Goal: Find specific page/section: Find specific page/section

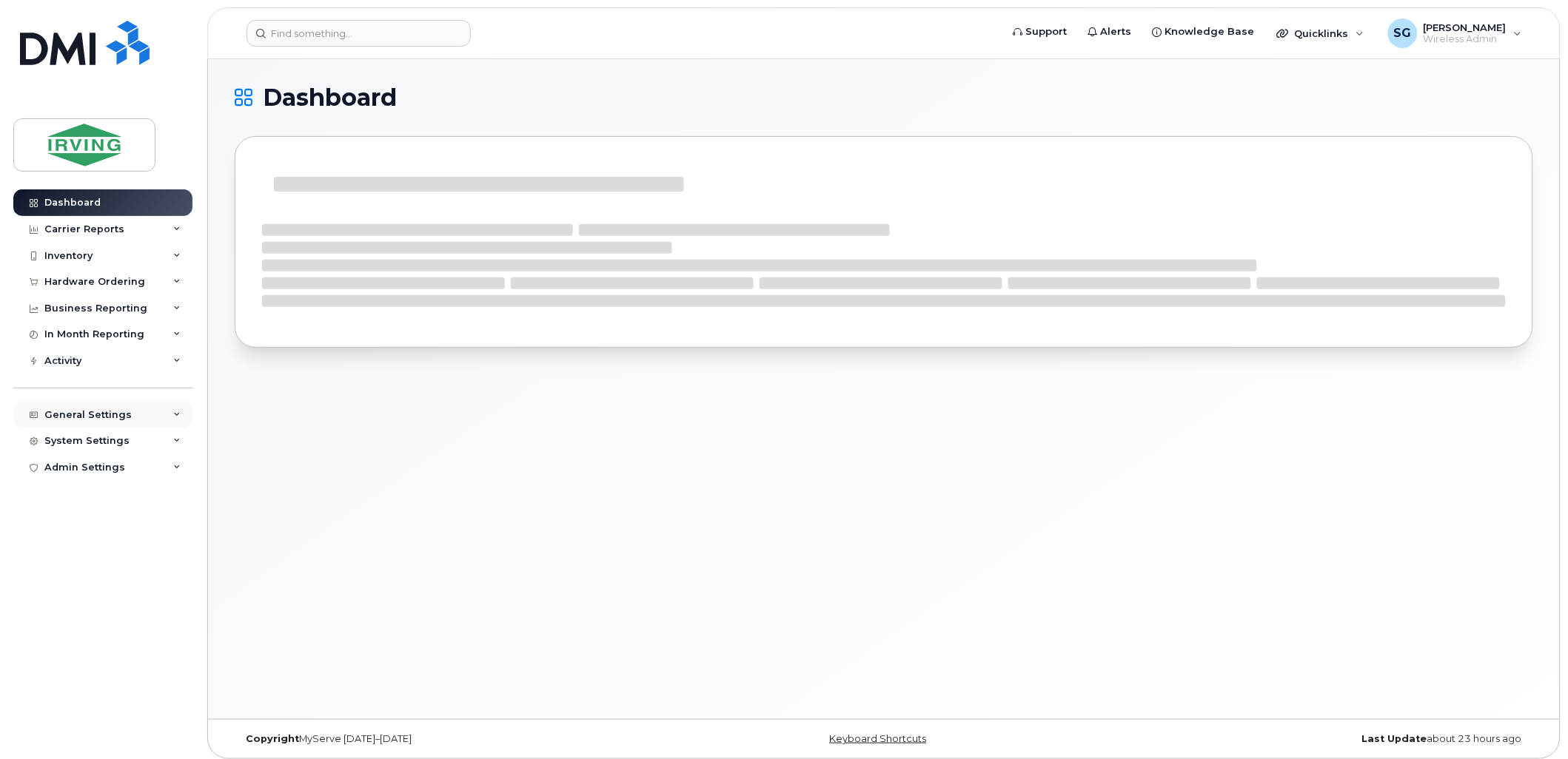
click at [132, 414] on div "General Settings" at bounding box center [103, 415] width 179 height 26
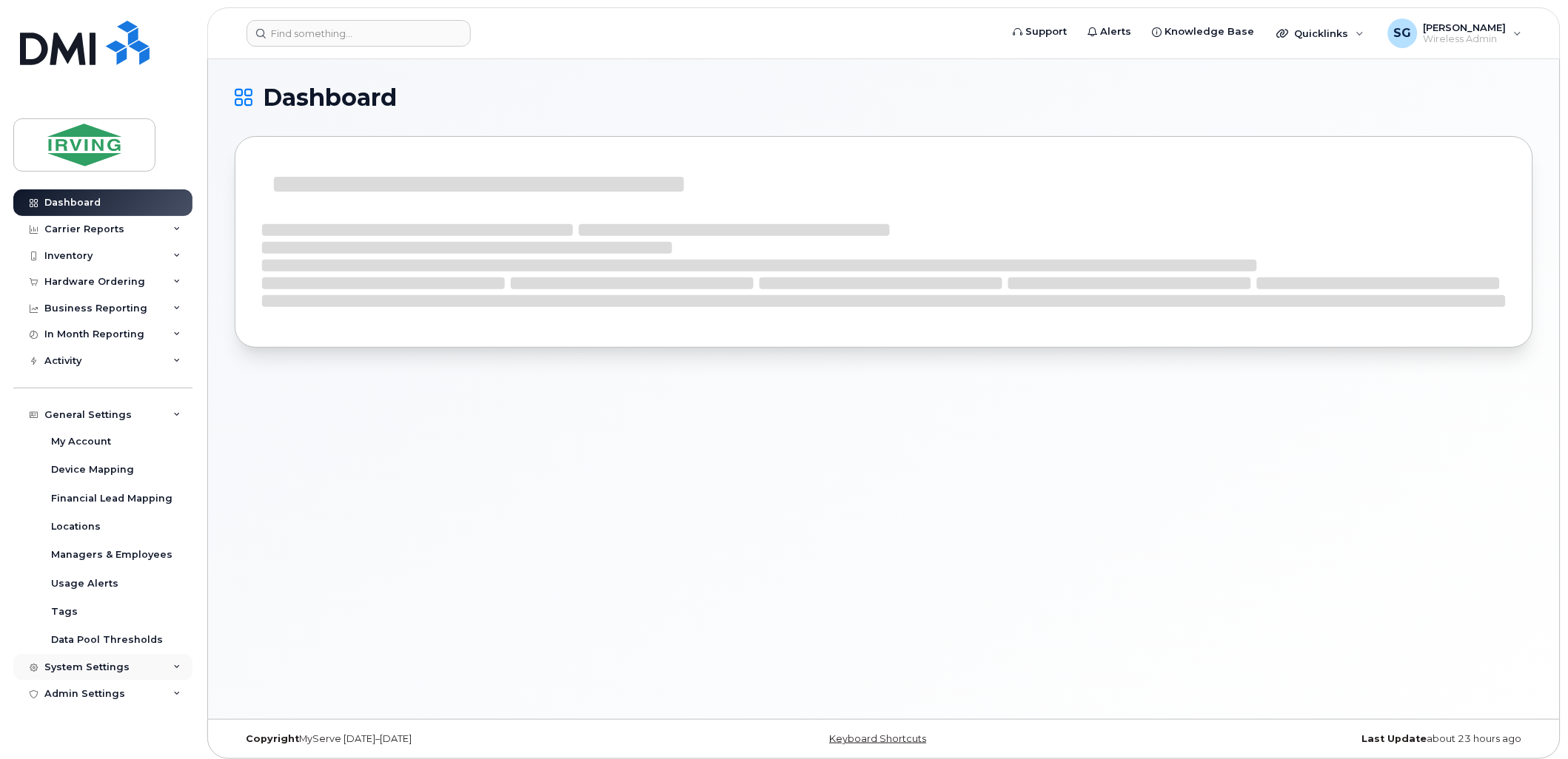
click at [82, 674] on div "System Settings" at bounding box center [103, 667] width 179 height 26
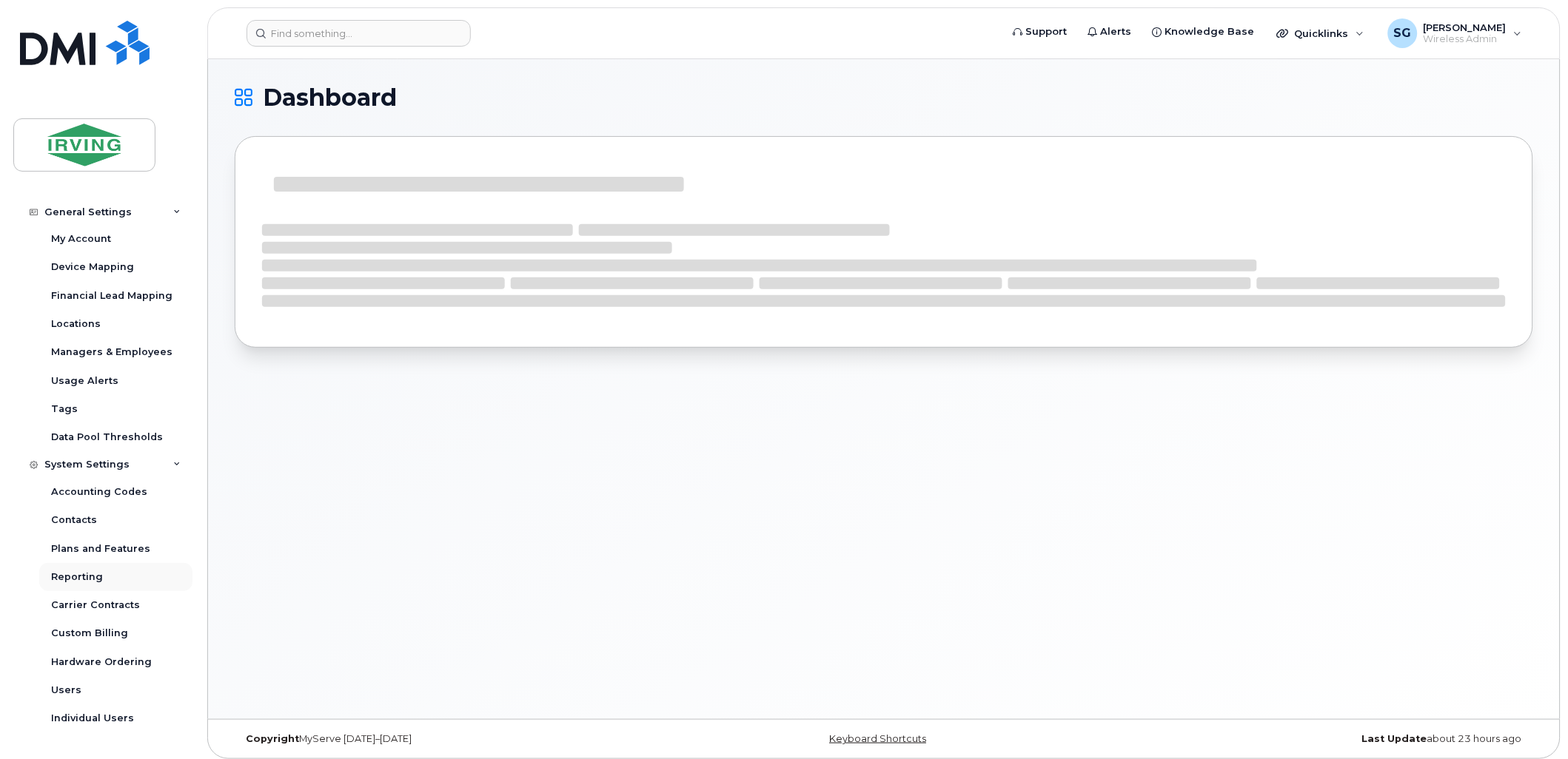
scroll to position [224, 0]
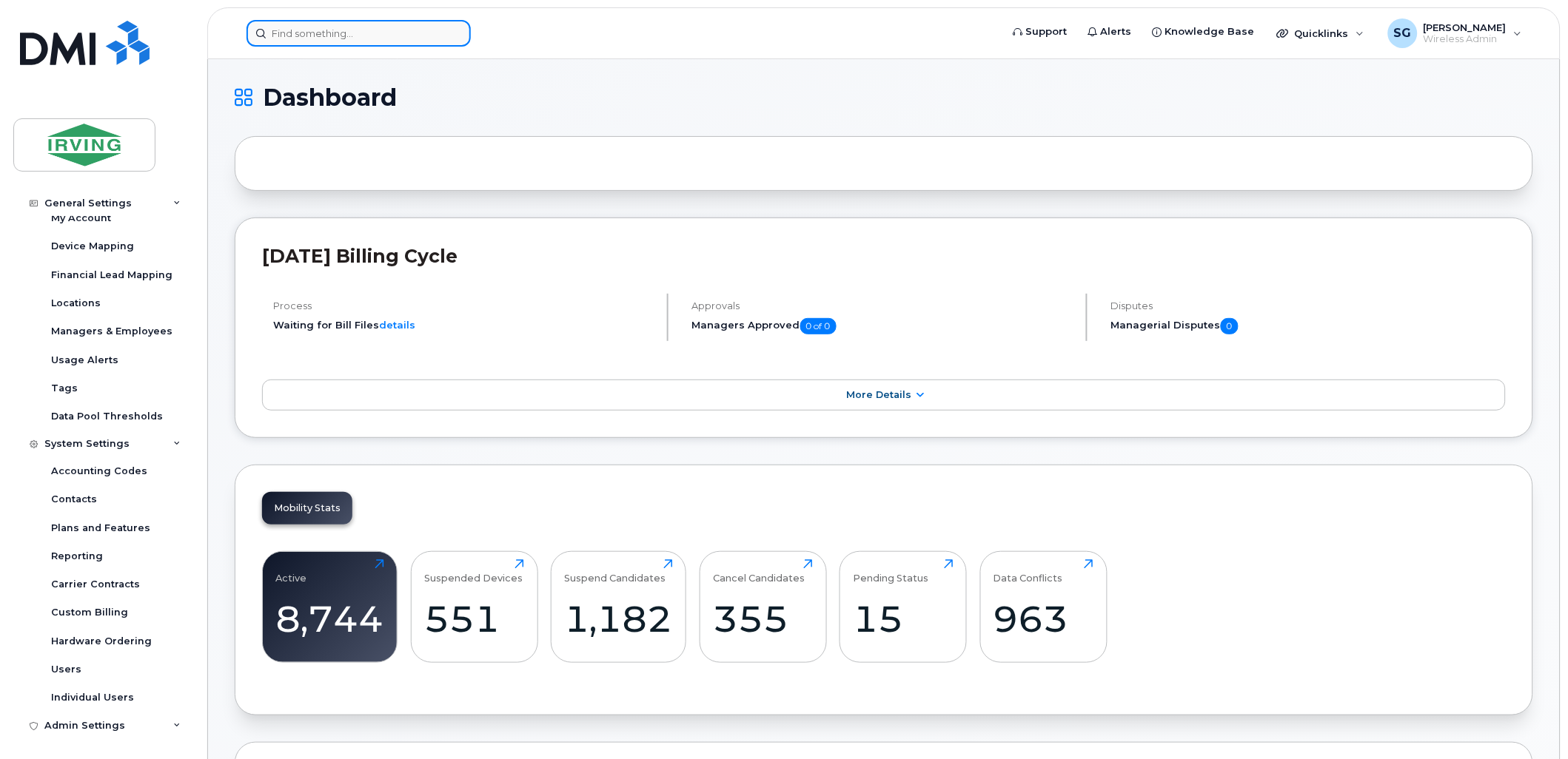
click at [323, 41] on input at bounding box center [358, 33] width 224 height 26
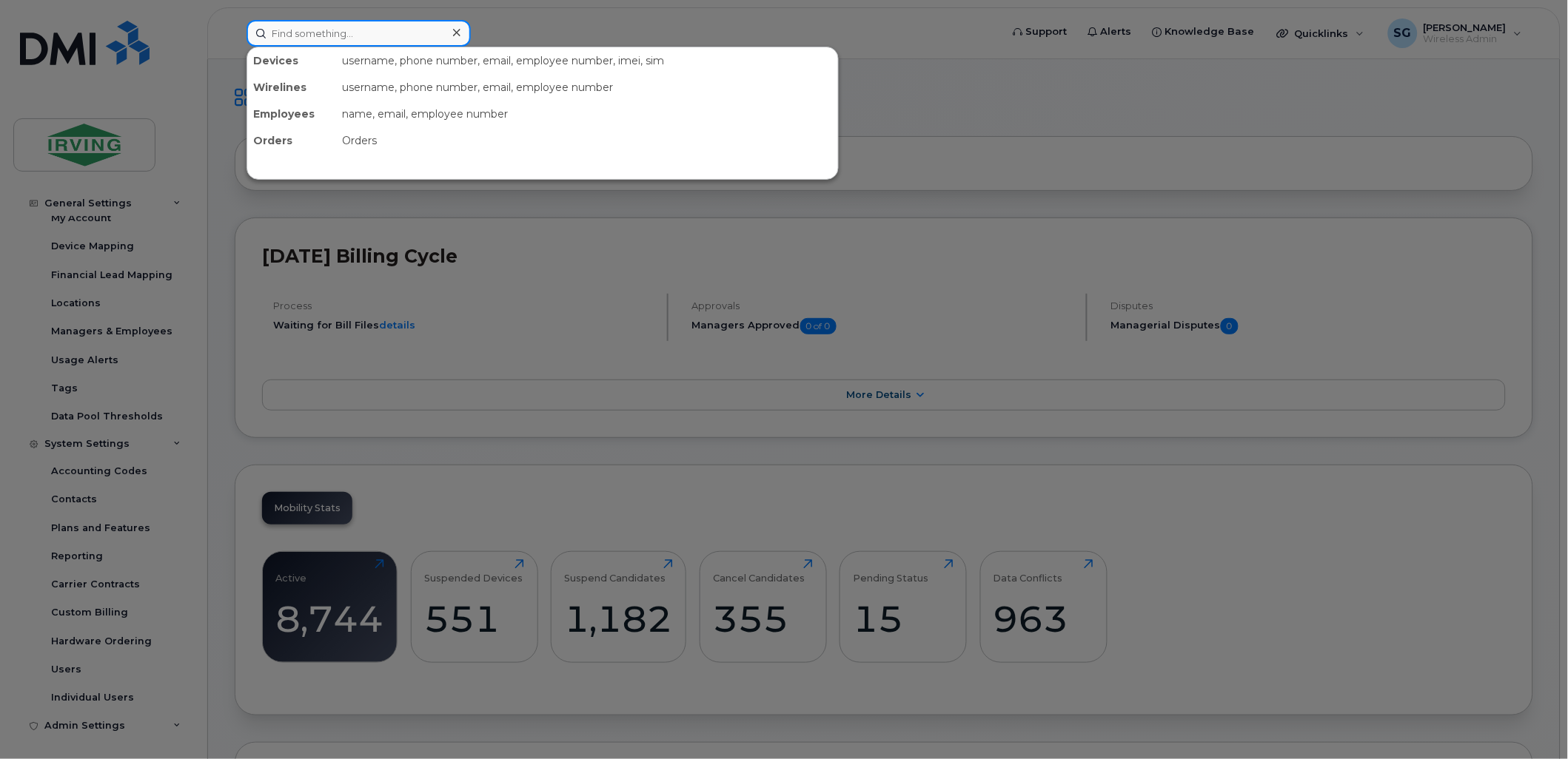
paste input "506-754-2096"
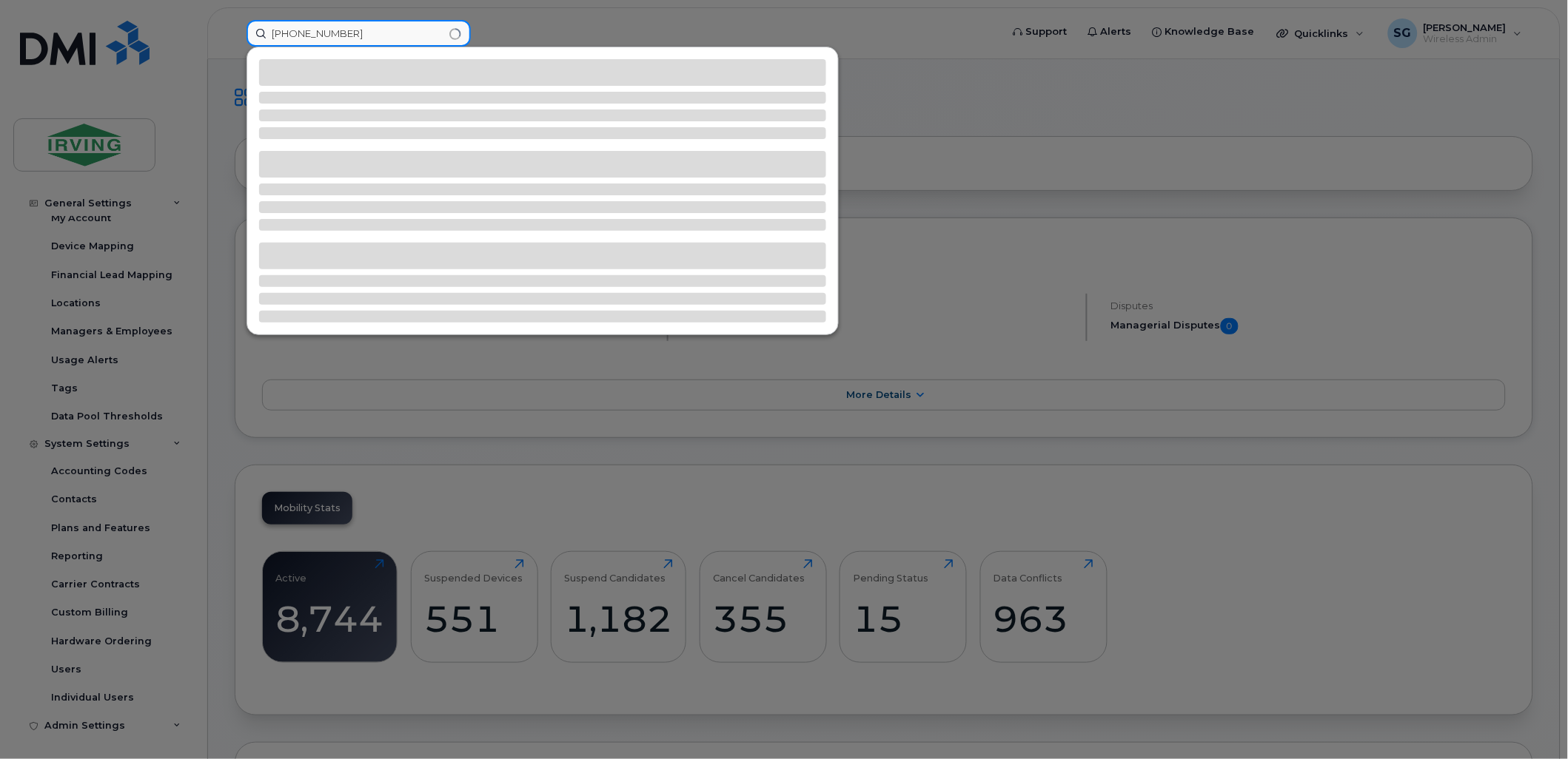
click at [323, 40] on input "506-754-2096" at bounding box center [358, 33] width 224 height 26
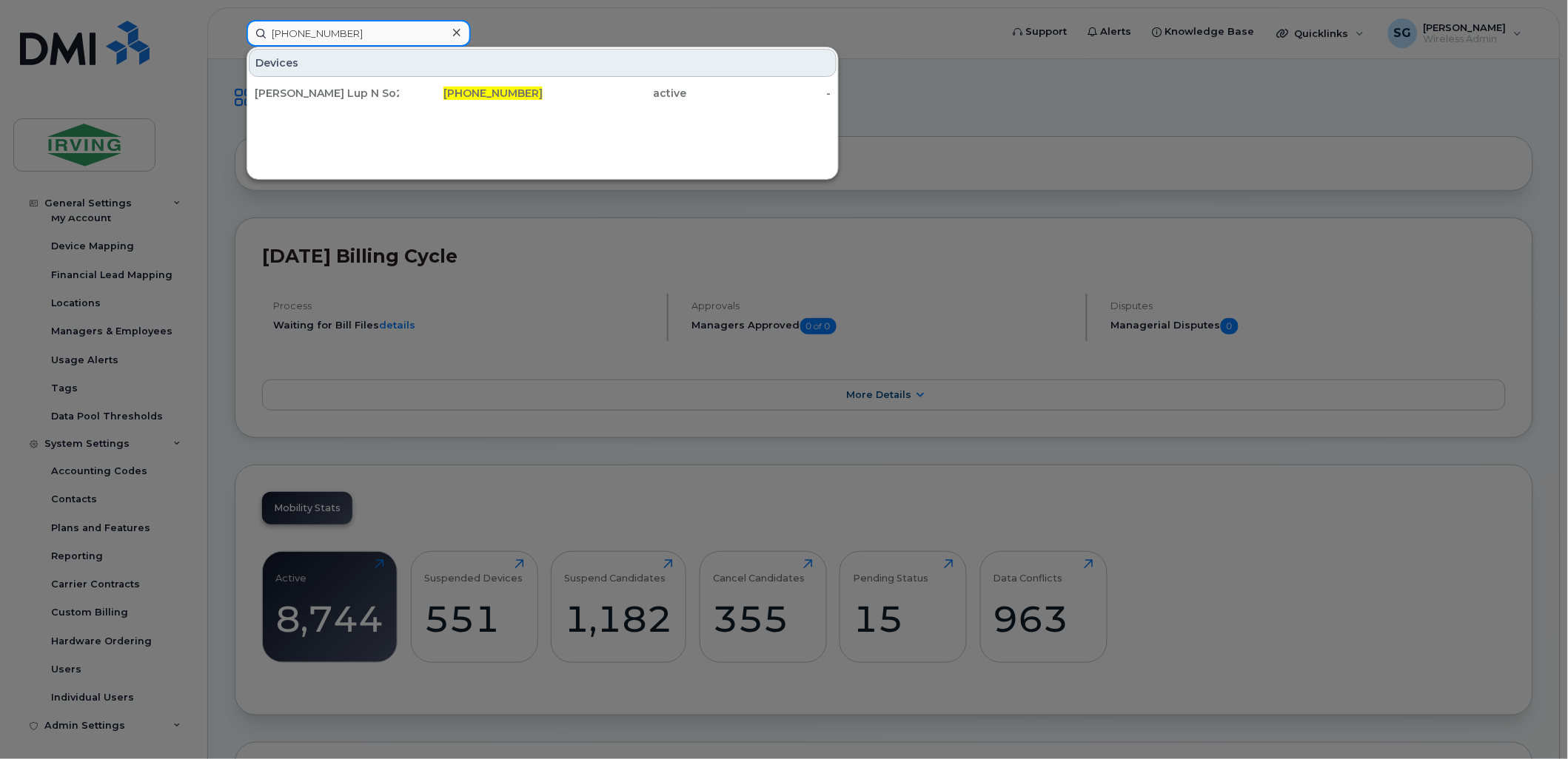
click at [319, 34] on input "506-754-2096" at bounding box center [358, 33] width 224 height 26
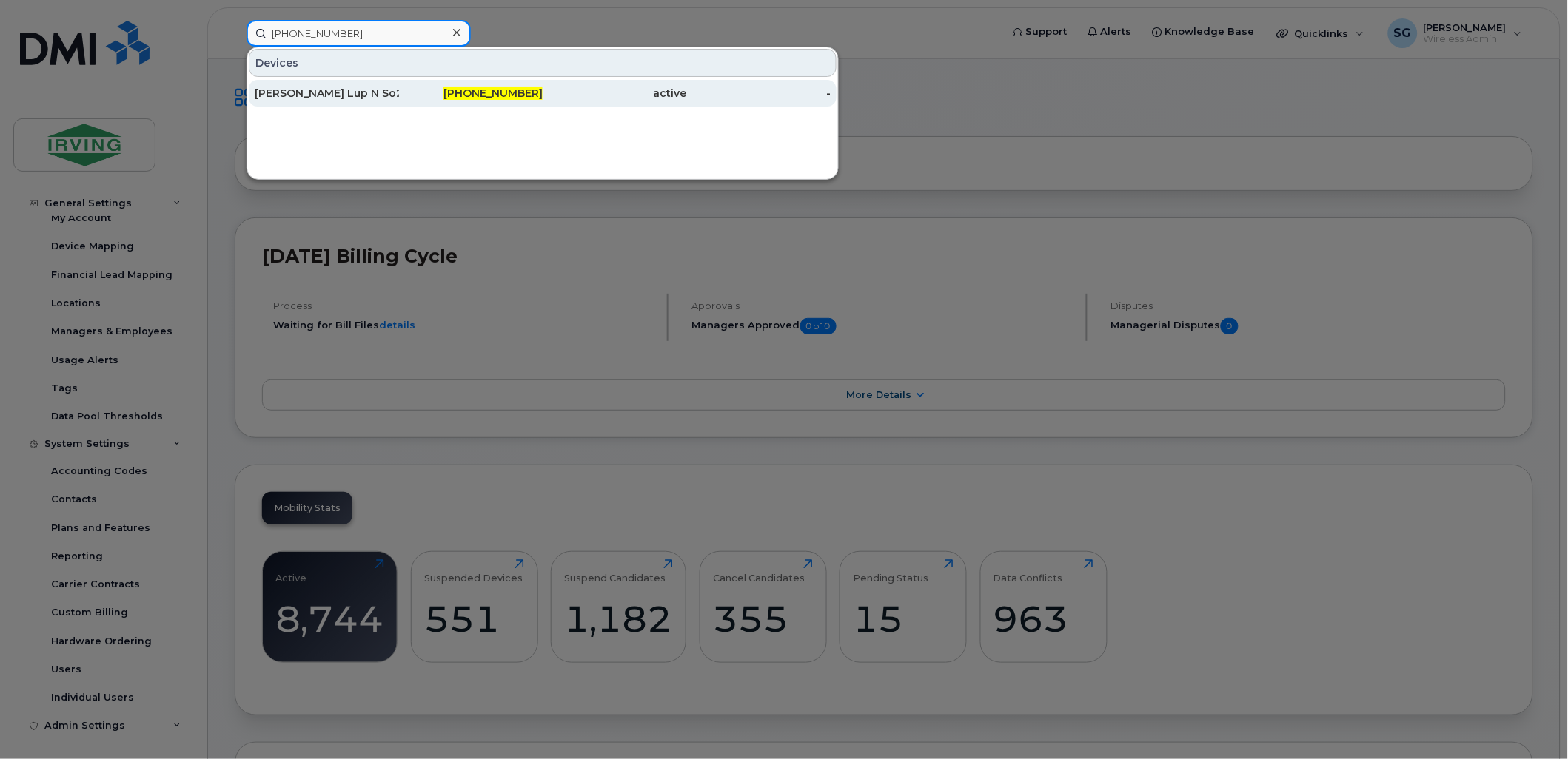
type input "506-754-2096"
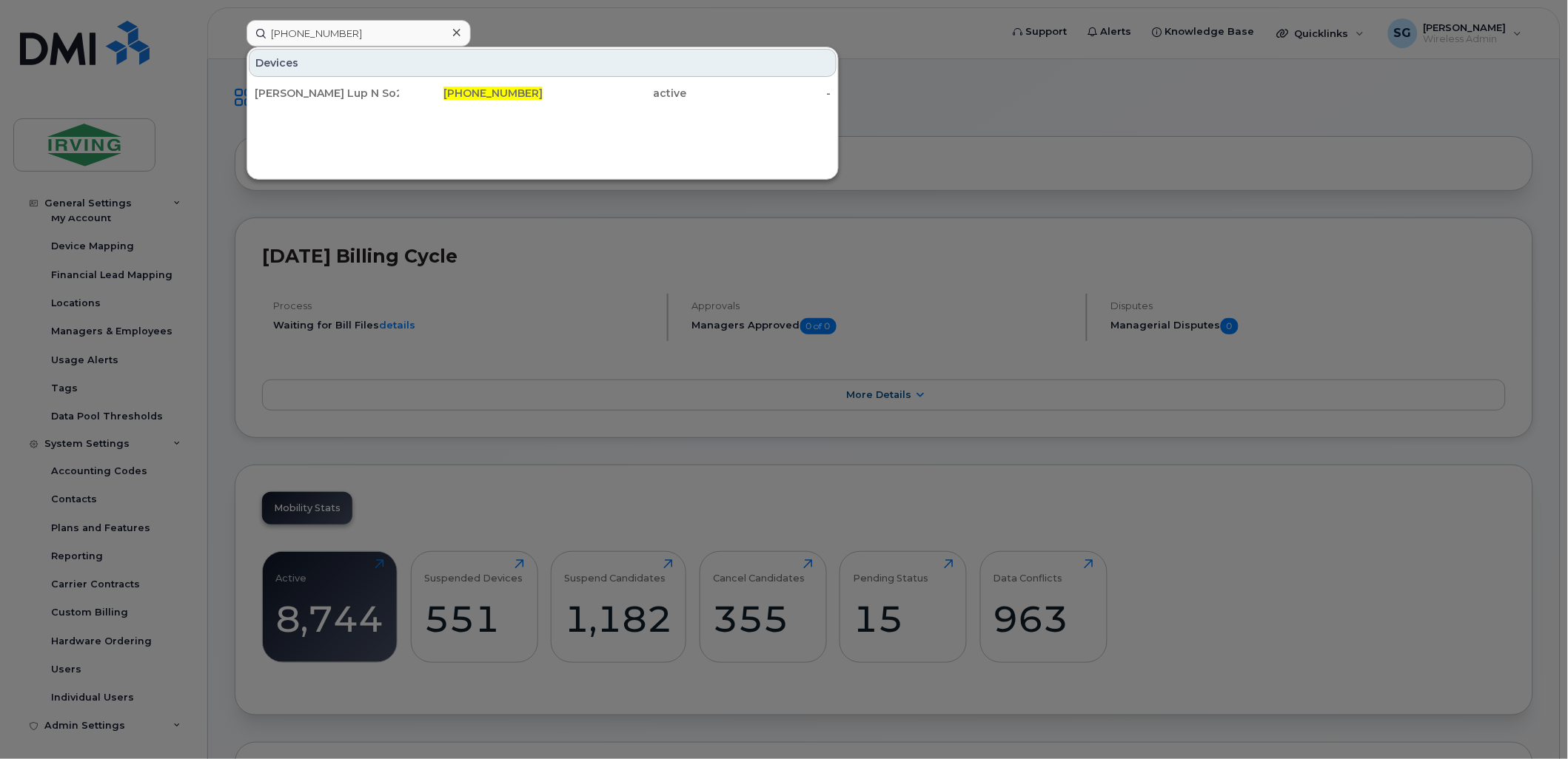
drag, startPoint x: 316, startPoint y: 92, endPoint x: 379, endPoint y: 121, distance: 69.4
click at [316, 92] on div "[PERSON_NAME] Lup N So2 Station" at bounding box center [327, 93] width 145 height 15
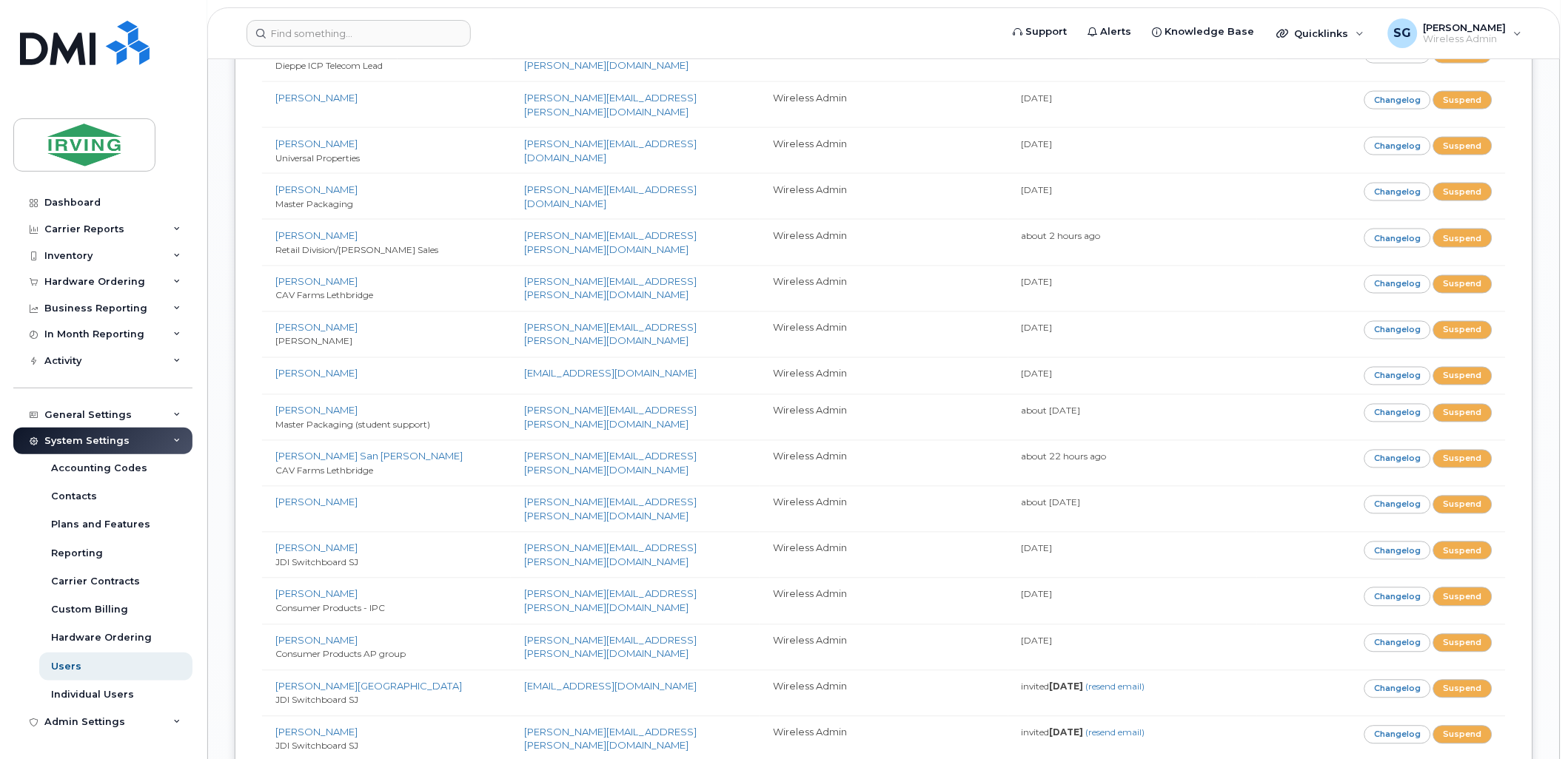
scroll to position [4357, 0]
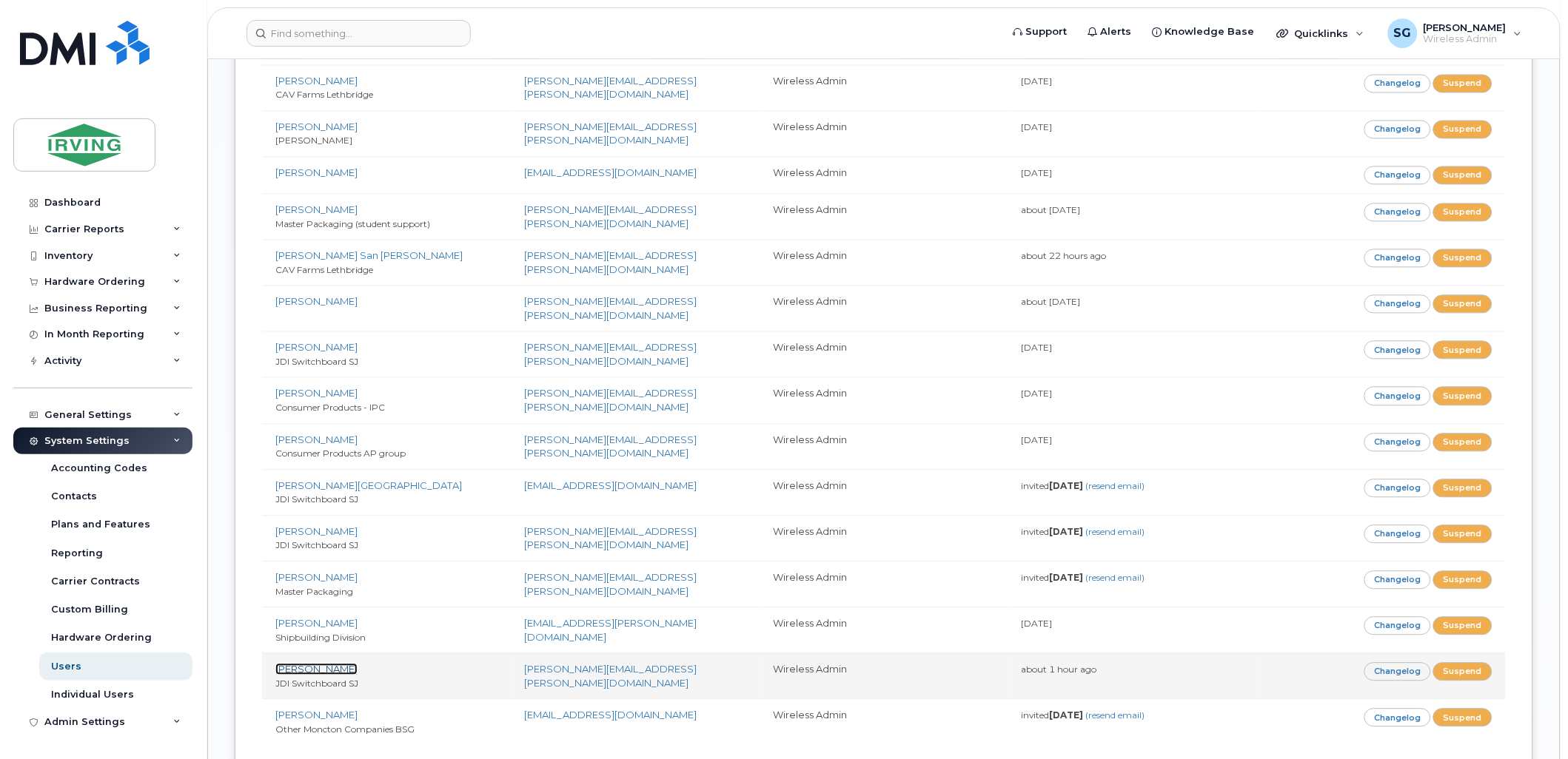
drag, startPoint x: 330, startPoint y: 423, endPoint x: 381, endPoint y: 447, distance: 56.4
click at [330, 664] on link "Tricia Downard" at bounding box center [316, 670] width 82 height 12
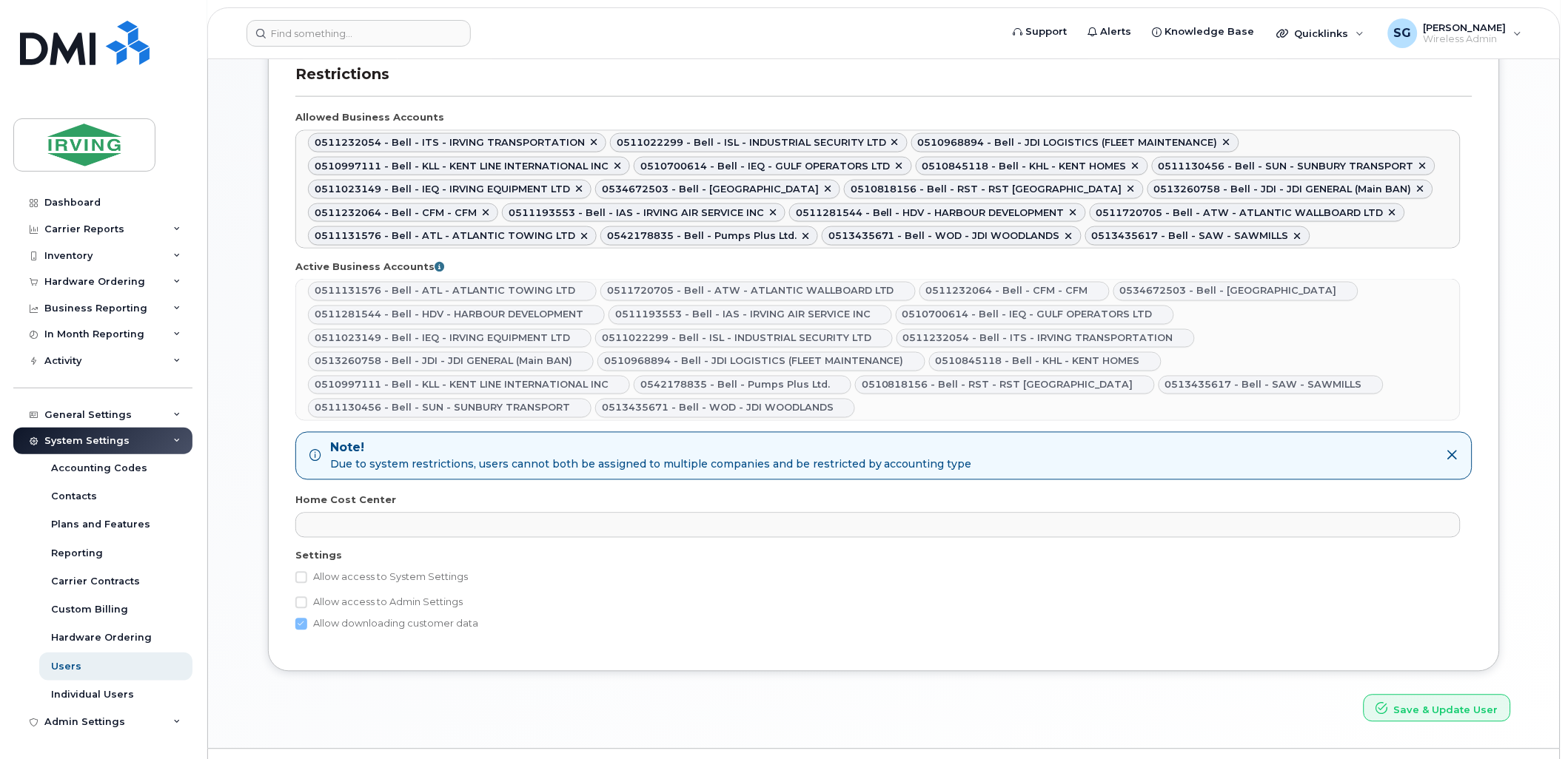
scroll to position [617, 0]
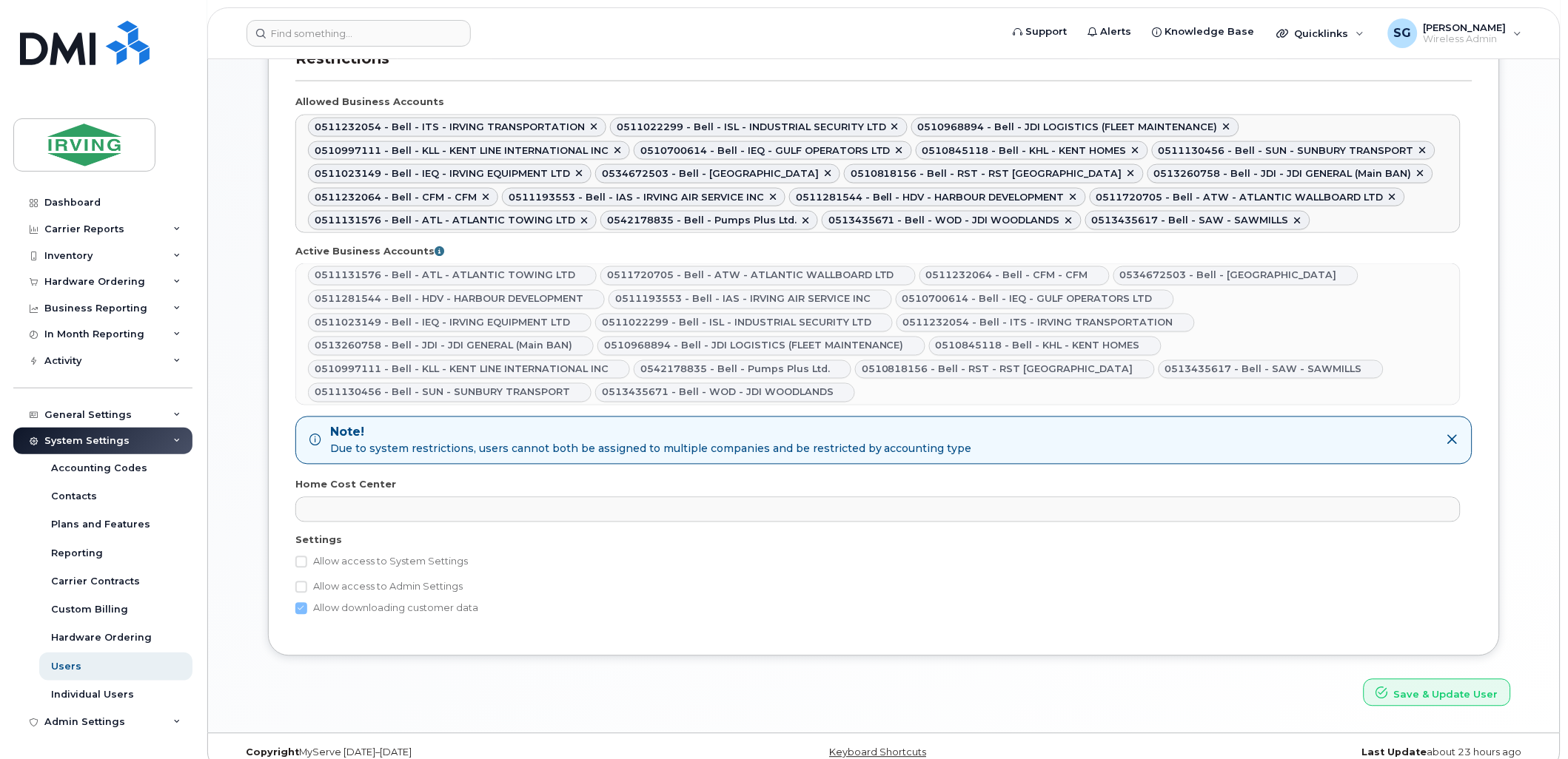
click at [308, 553] on label "Allow access to System Settings" at bounding box center [381, 562] width 172 height 18
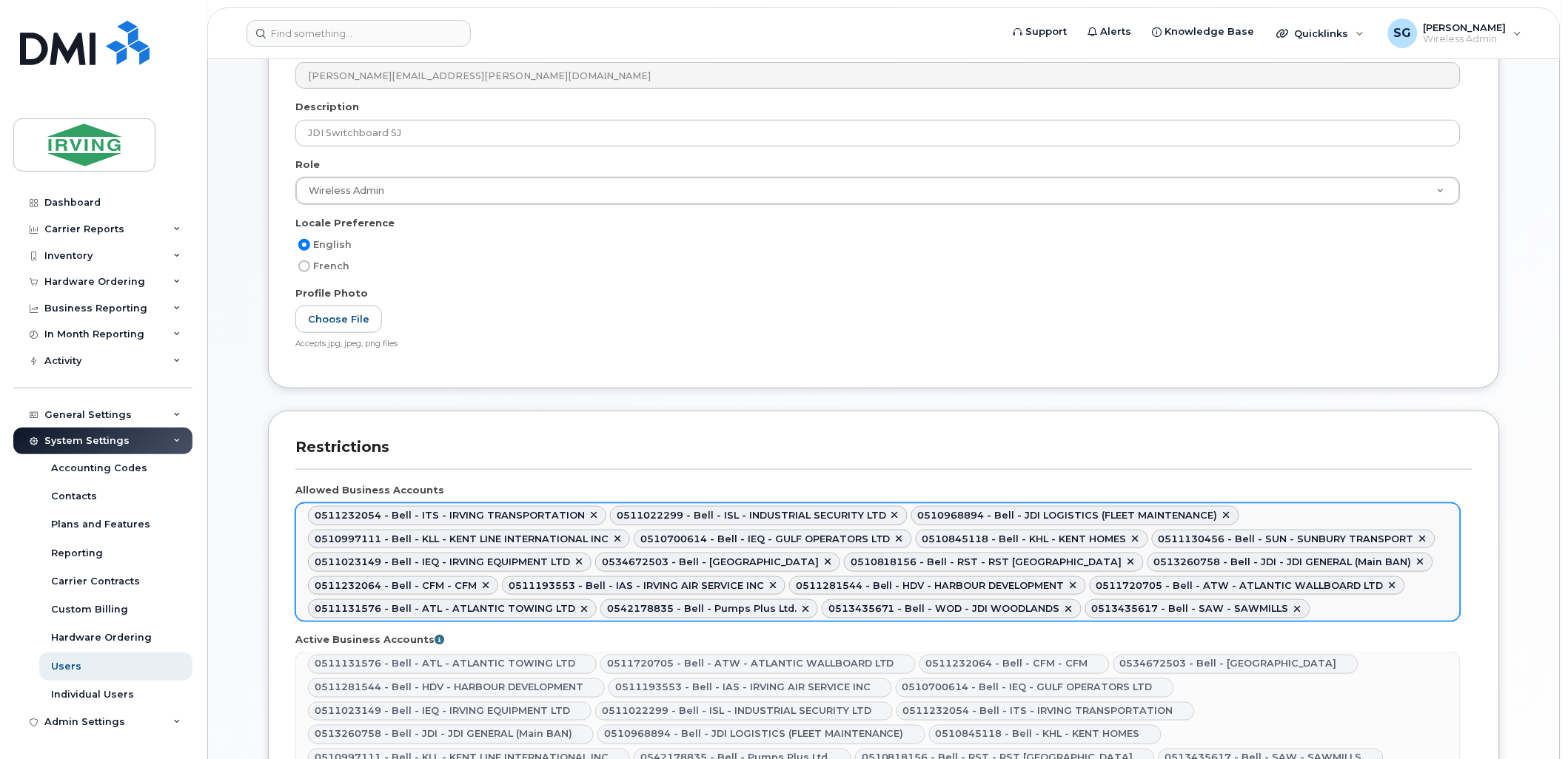
scroll to position [205, 0]
